Goal: Communication & Community: Answer question/provide support

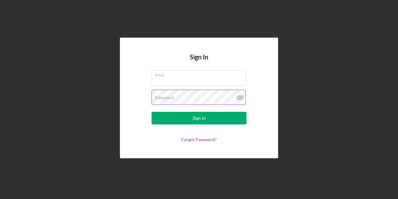
type input "[EMAIL_ADDRESS][DOMAIN_NAME]"
click at [240, 98] on icon at bounding box center [240, 98] width 16 height 16
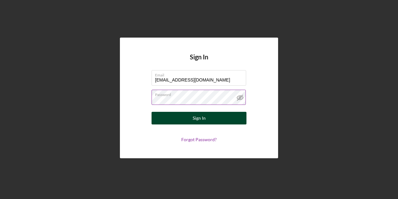
click at [196, 120] on div "Sign In" at bounding box center [199, 118] width 13 height 13
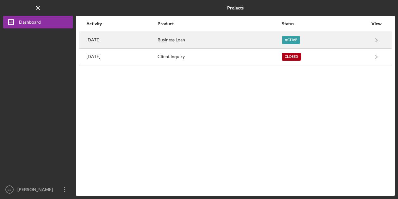
click at [300, 41] on div "Active" at bounding box center [291, 40] width 18 height 8
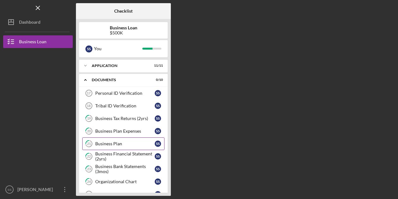
scroll to position [66, 0]
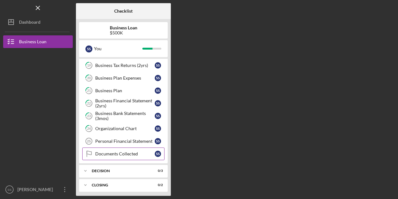
click at [130, 153] on div "Documents Collected" at bounding box center [125, 154] width 60 height 5
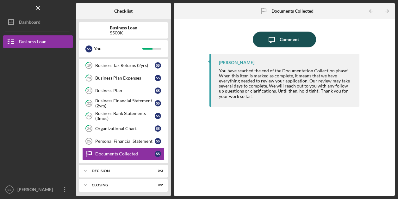
click at [292, 41] on div "Comment" at bounding box center [289, 40] width 19 height 16
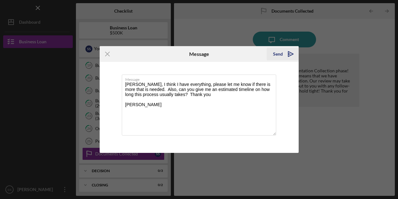
type textarea "[PERSON_NAME], I think I have everything, please let me know if there is more t…"
click at [279, 54] on div "Send" at bounding box center [278, 54] width 10 height 13
